Goal: Find specific page/section: Find specific page/section

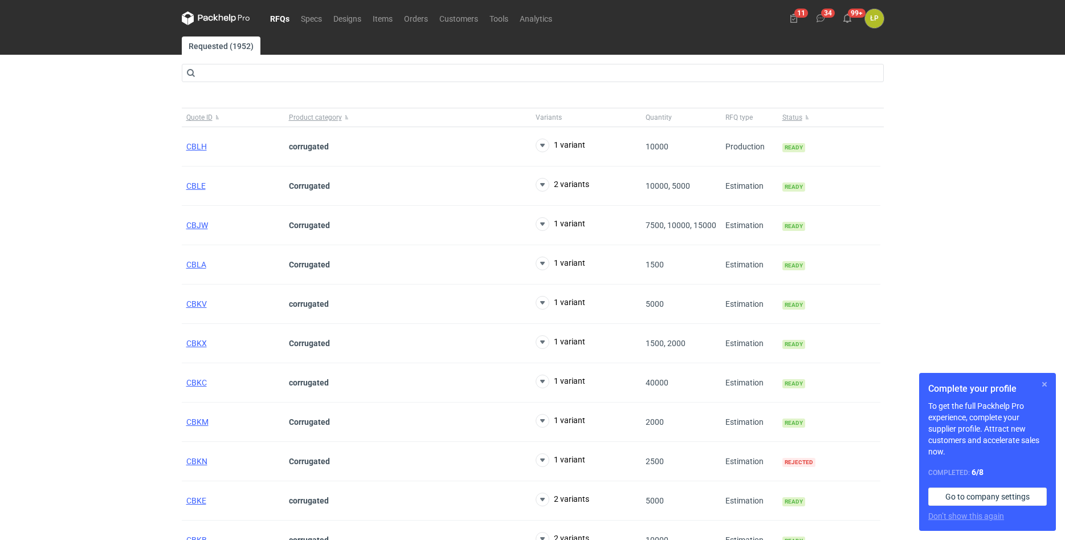
click at [1041, 386] on button "button" at bounding box center [1045, 384] width 14 height 14
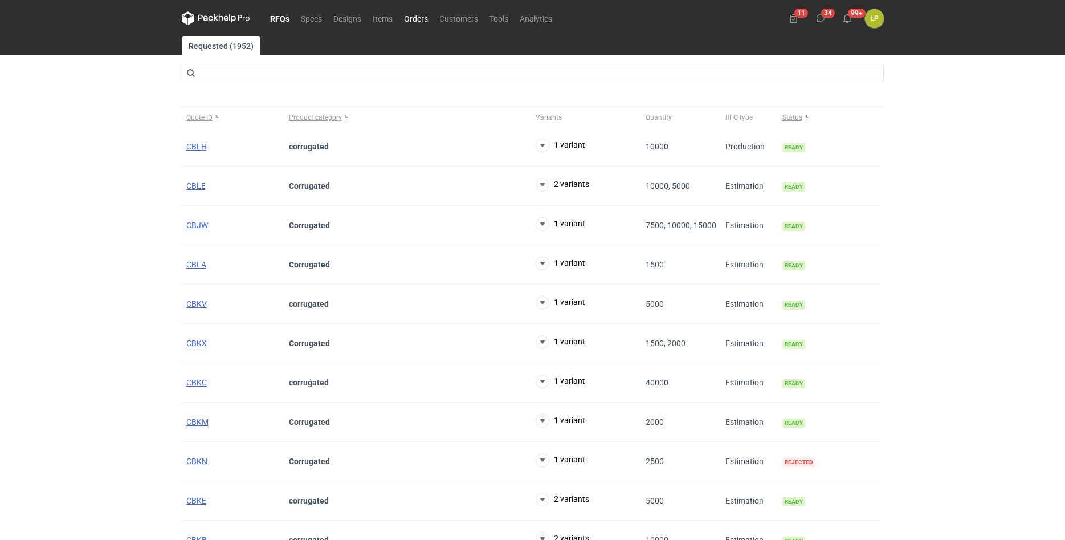
click at [414, 19] on link "Orders" at bounding box center [415, 18] width 35 height 14
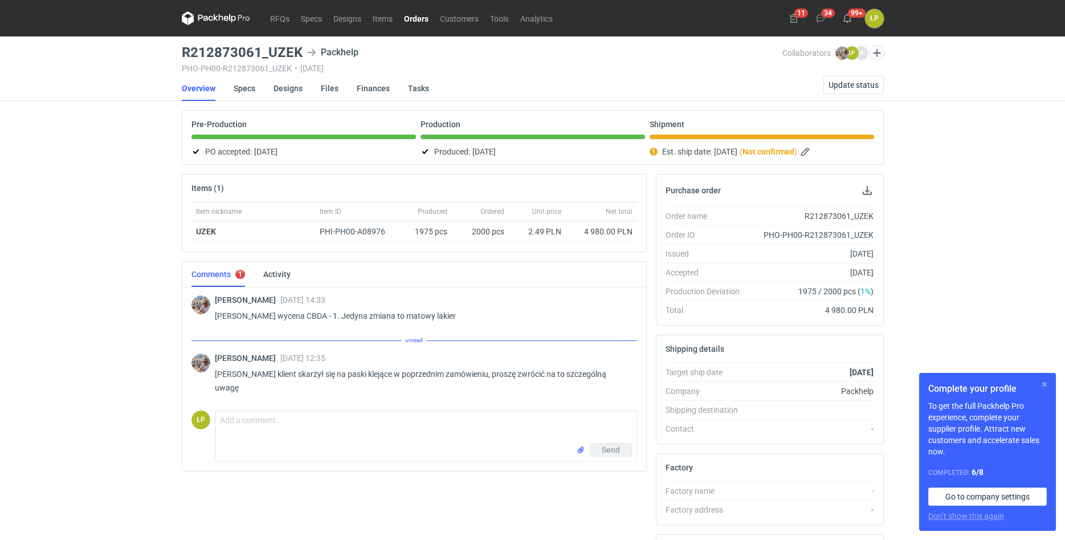
click at [1045, 385] on button "button" at bounding box center [1045, 384] width 14 height 14
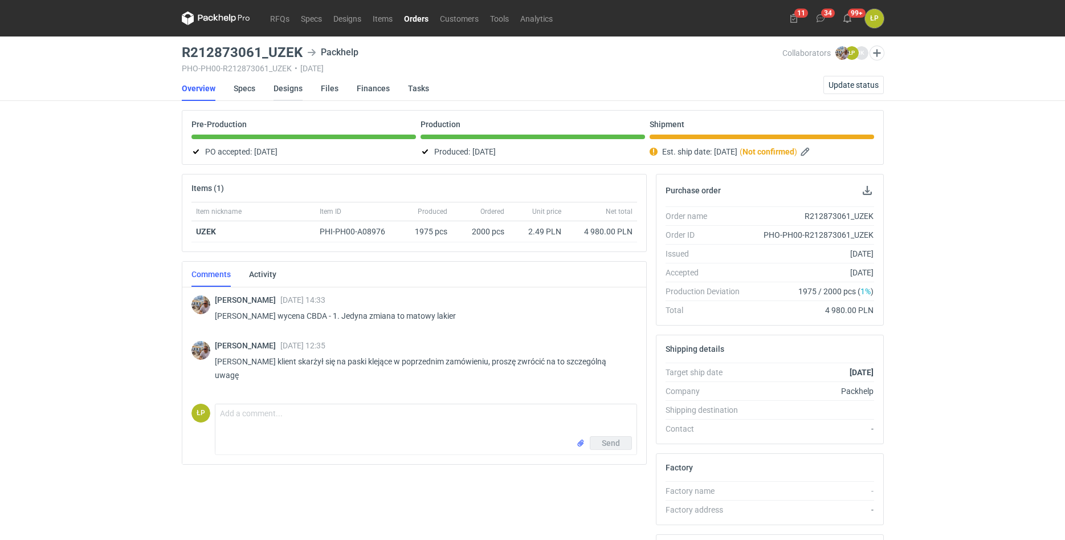
click at [274, 96] on link "Designs" at bounding box center [288, 88] width 29 height 25
